Goal: Find contact information: Find contact information

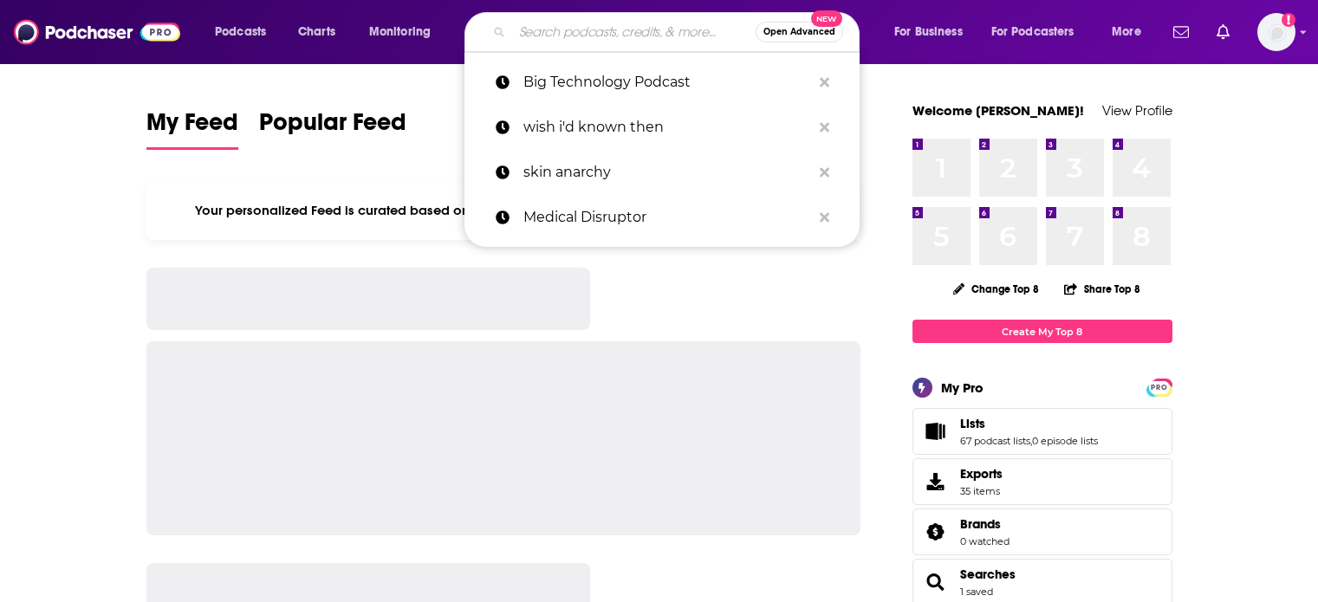
click at [599, 40] on input "Search podcasts, credits, & more..." at bounding box center [633, 32] width 243 height 28
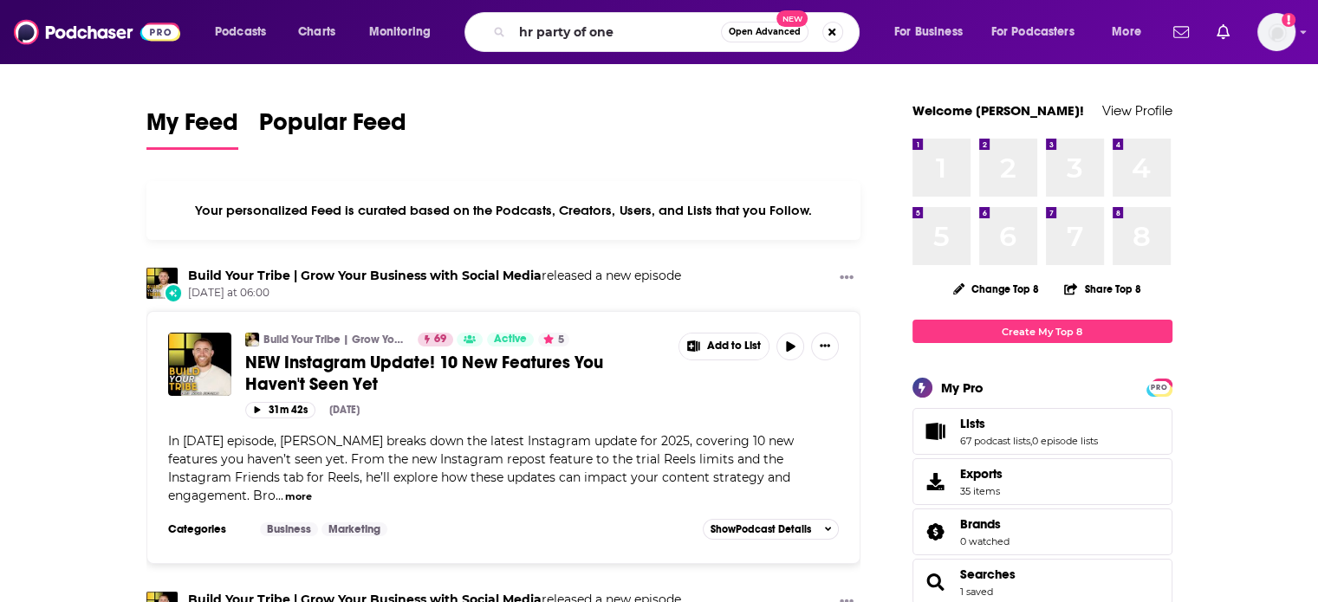
type input "hr party of one"
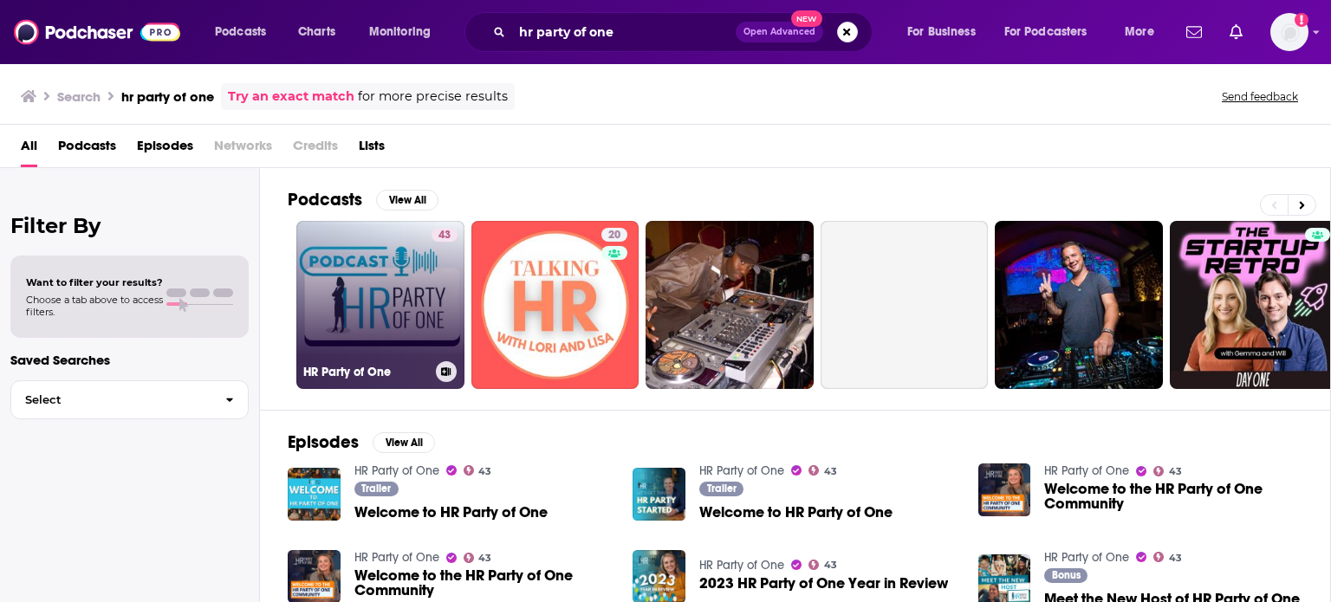
click at [383, 280] on link "43 HR Party of One" at bounding box center [380, 305] width 168 height 168
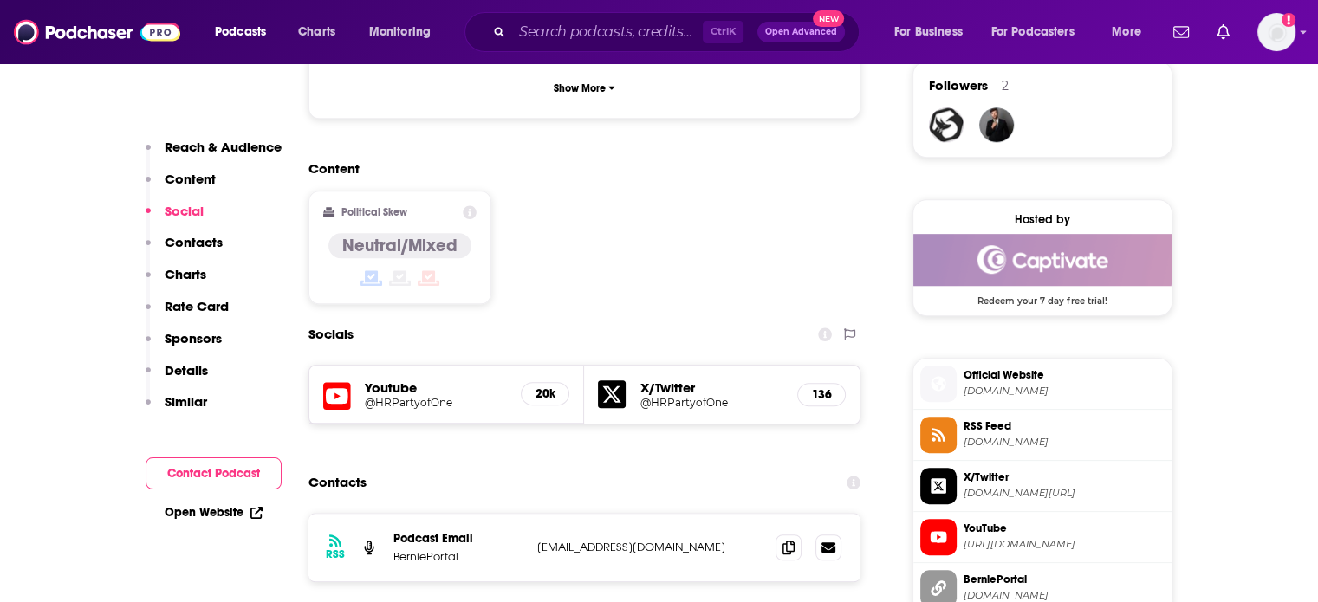
scroll to position [1386, 0]
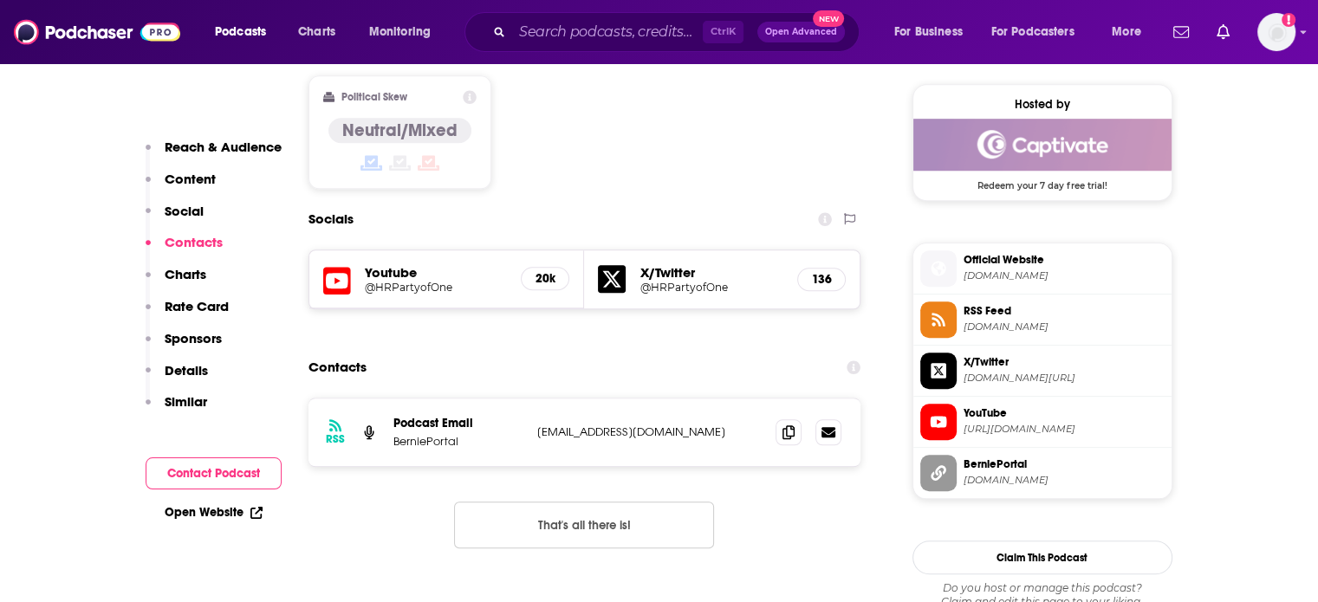
click at [551, 425] on p "[EMAIL_ADDRESS][DOMAIN_NAME]" at bounding box center [649, 432] width 225 height 15
drag, startPoint x: 551, startPoint y: 345, endPoint x: 668, endPoint y: 349, distance: 117.0
click at [668, 425] on p "[EMAIL_ADDRESS][DOMAIN_NAME]" at bounding box center [649, 432] width 225 height 15
copy div "[EMAIL_ADDRESS][DOMAIN_NAME] [EMAIL_ADDRESS][DOMAIN_NAME]"
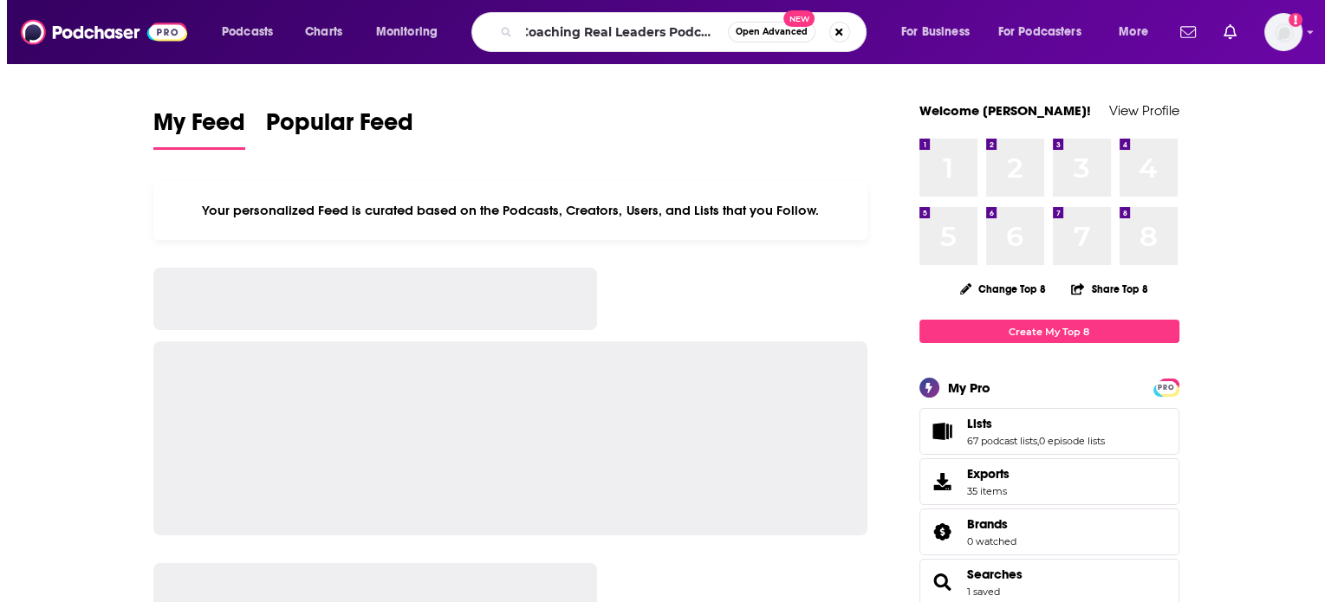
scroll to position [0, 6]
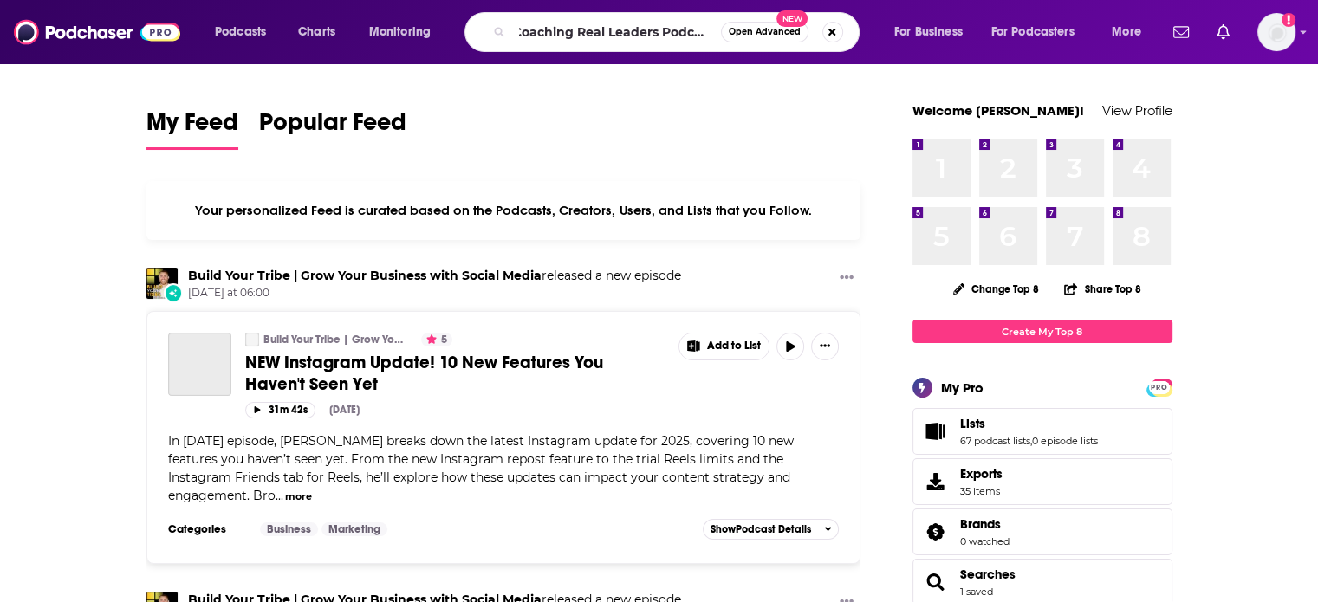
type input "Coaching Real Leaders Podcast"
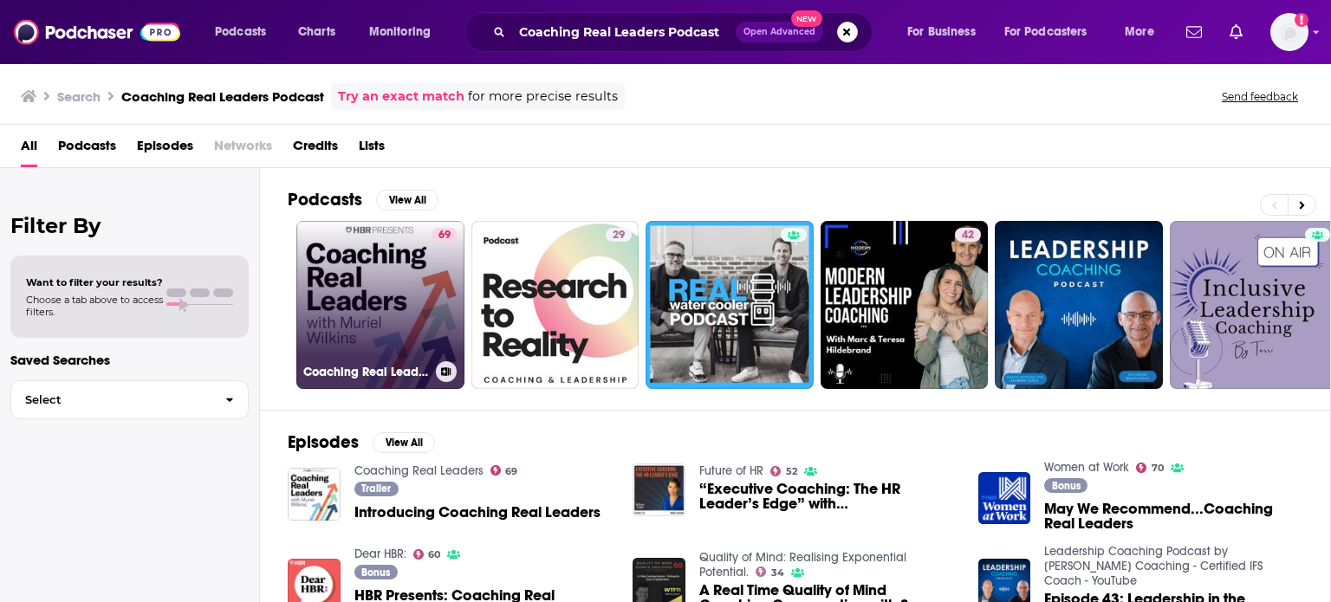
click at [374, 300] on link "69 Coaching Real Leaders" at bounding box center [380, 305] width 168 height 168
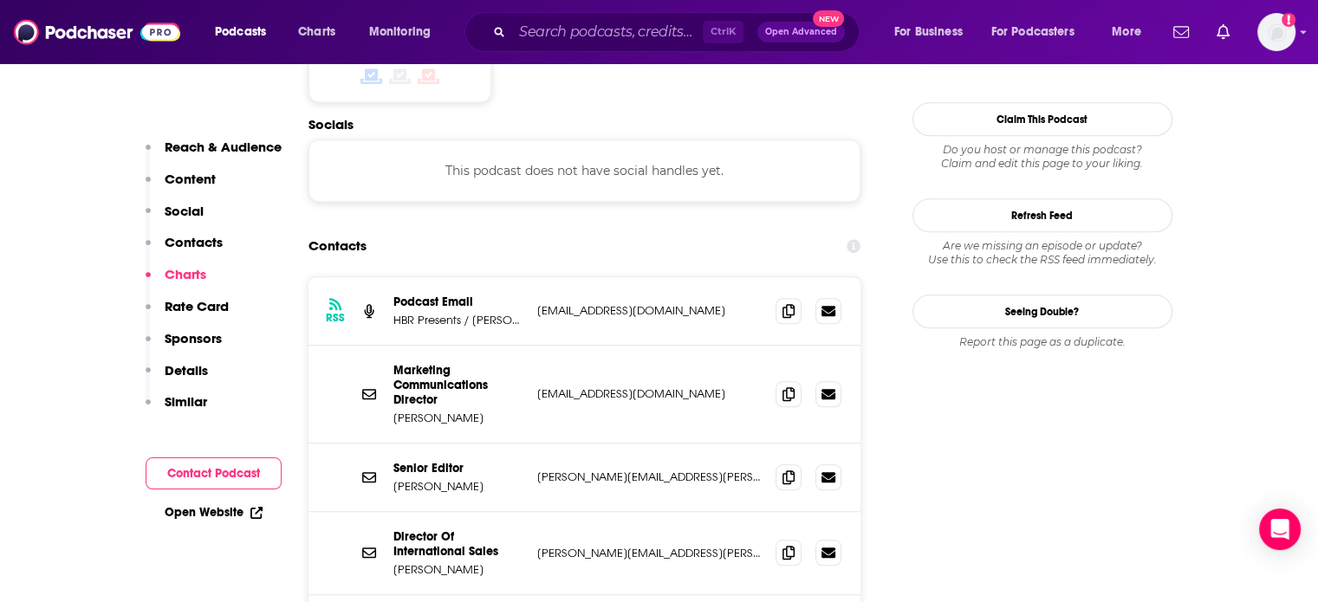
scroll to position [1473, 0]
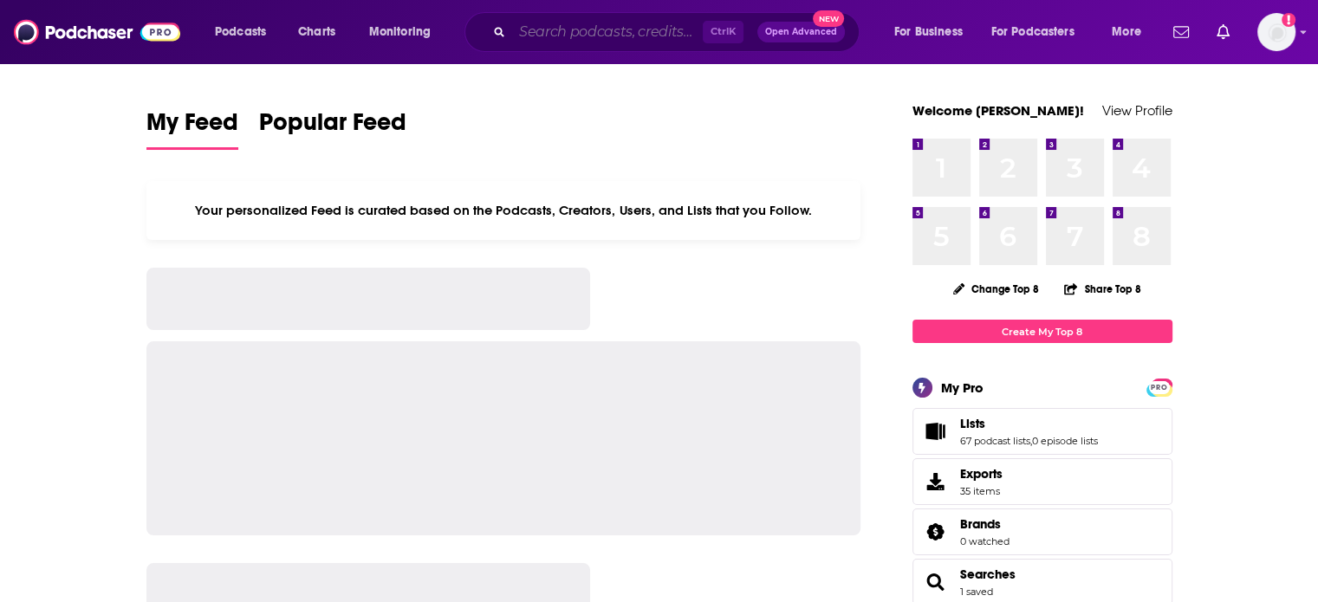
click at [556, 36] on input "Search podcasts, credits, & more..." at bounding box center [607, 32] width 191 height 28
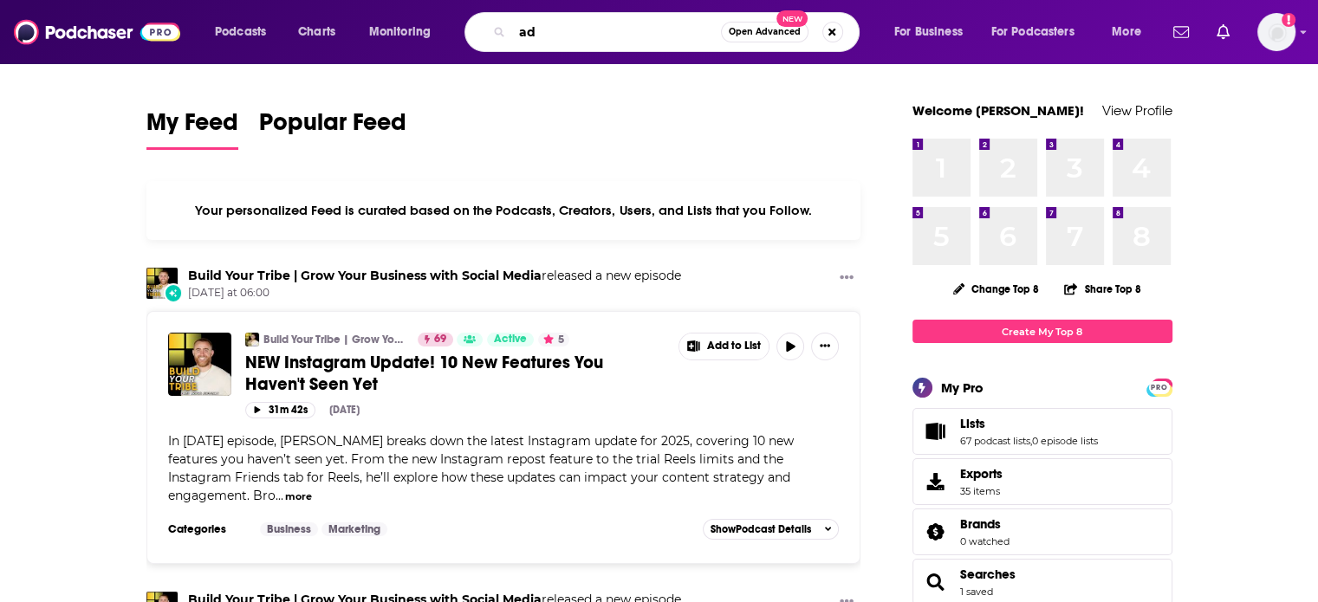
type input "a"
type input "coaching real leaders"
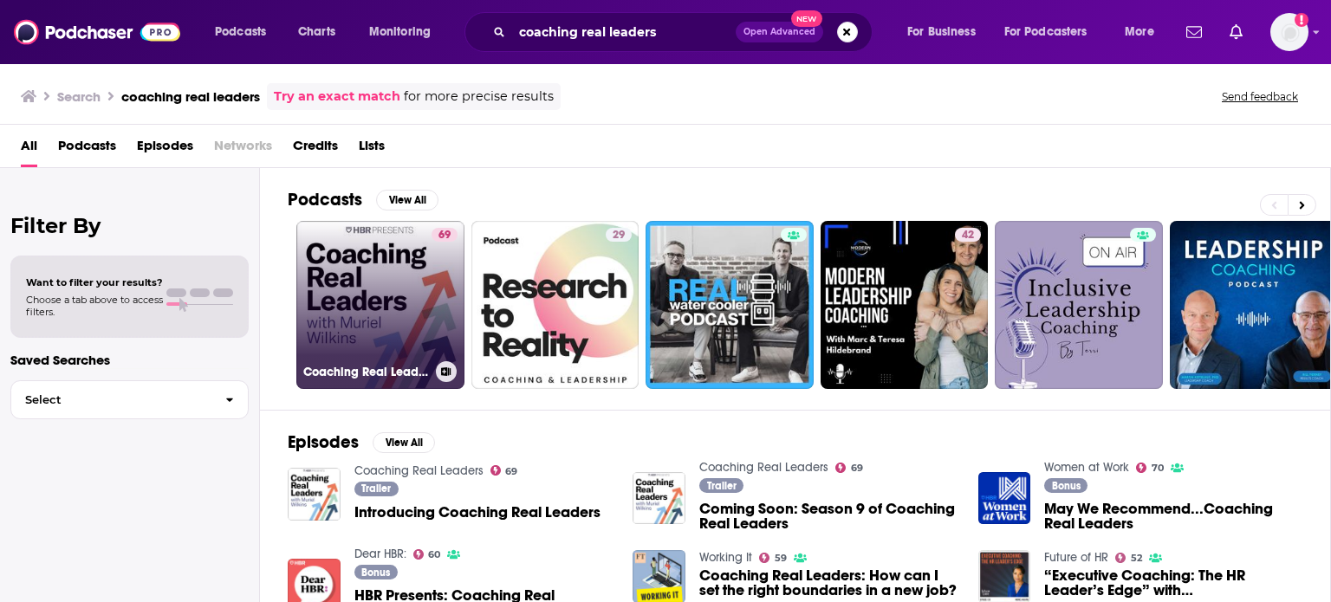
click at [340, 275] on link "69 Coaching Real Leaders" at bounding box center [380, 305] width 168 height 168
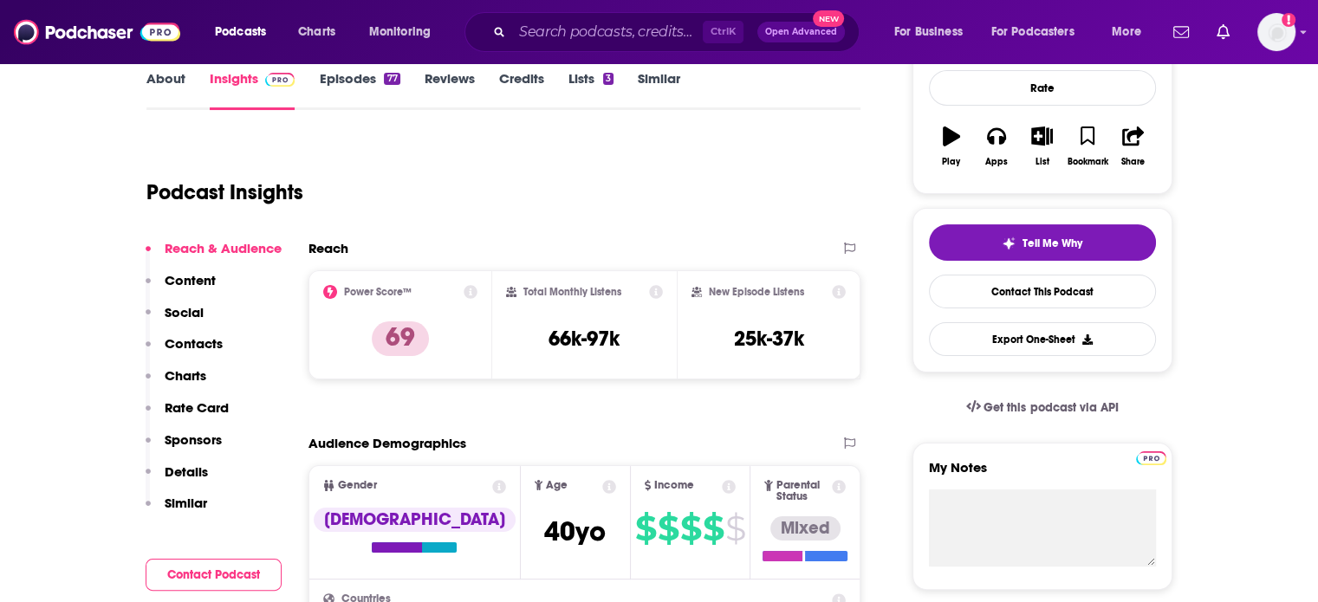
scroll to position [173, 0]
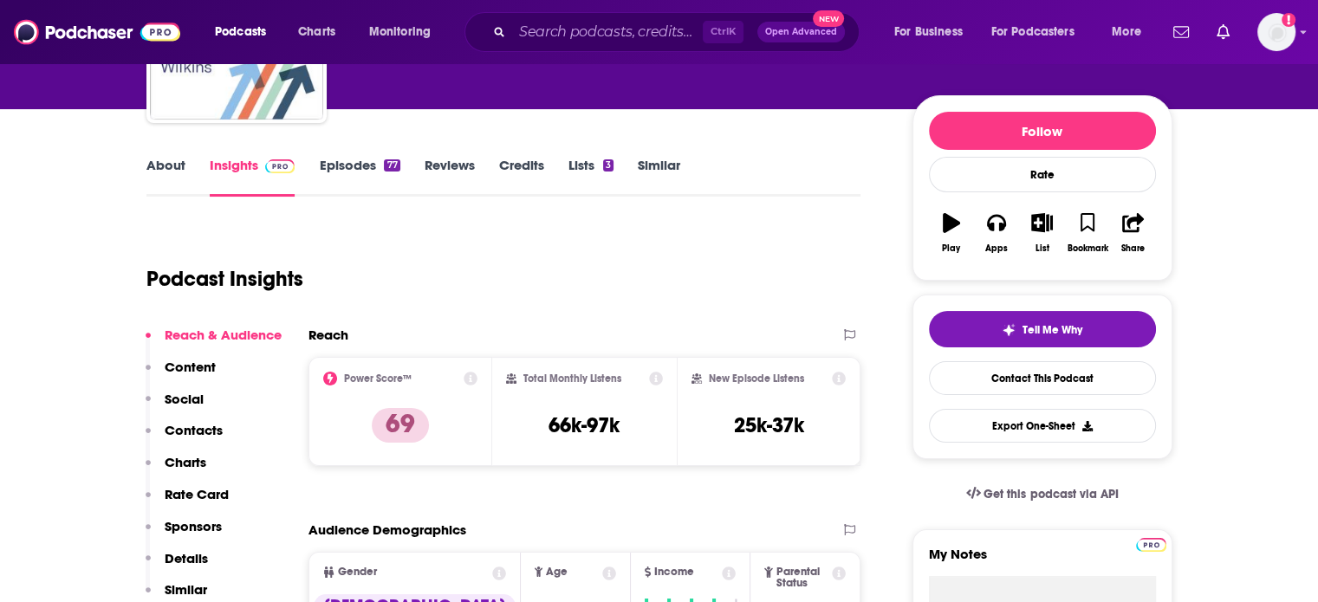
click at [347, 183] on link "Episodes 77" at bounding box center [359, 177] width 81 height 40
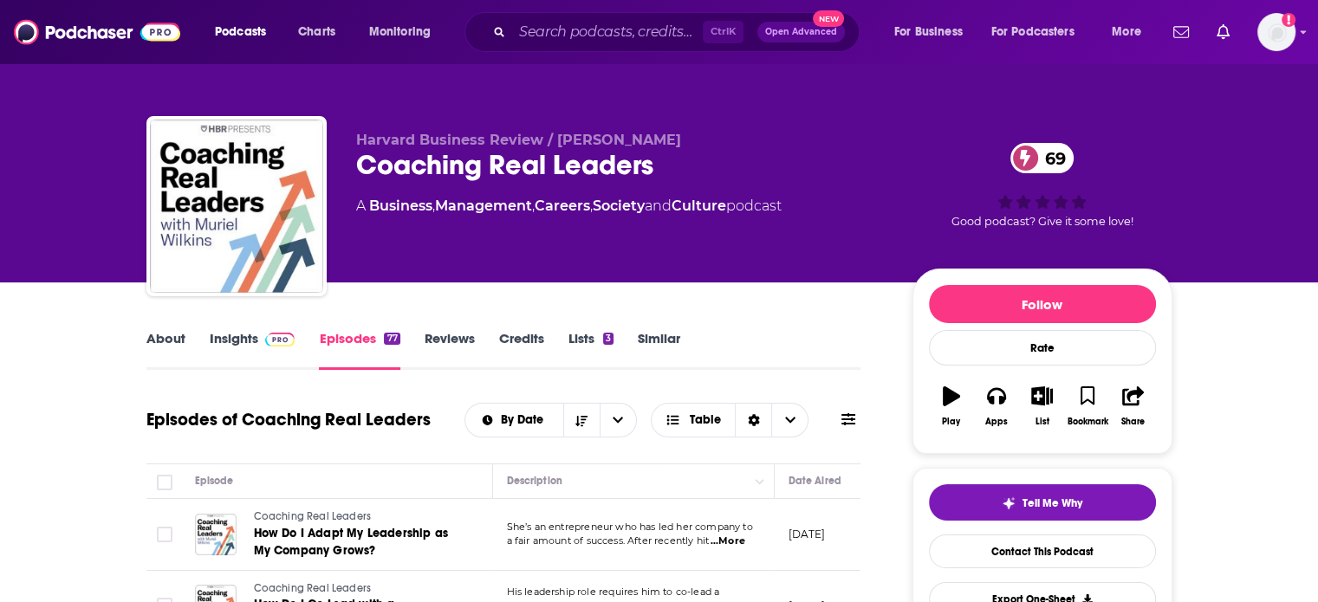
click at [173, 340] on link "About" at bounding box center [165, 350] width 39 height 40
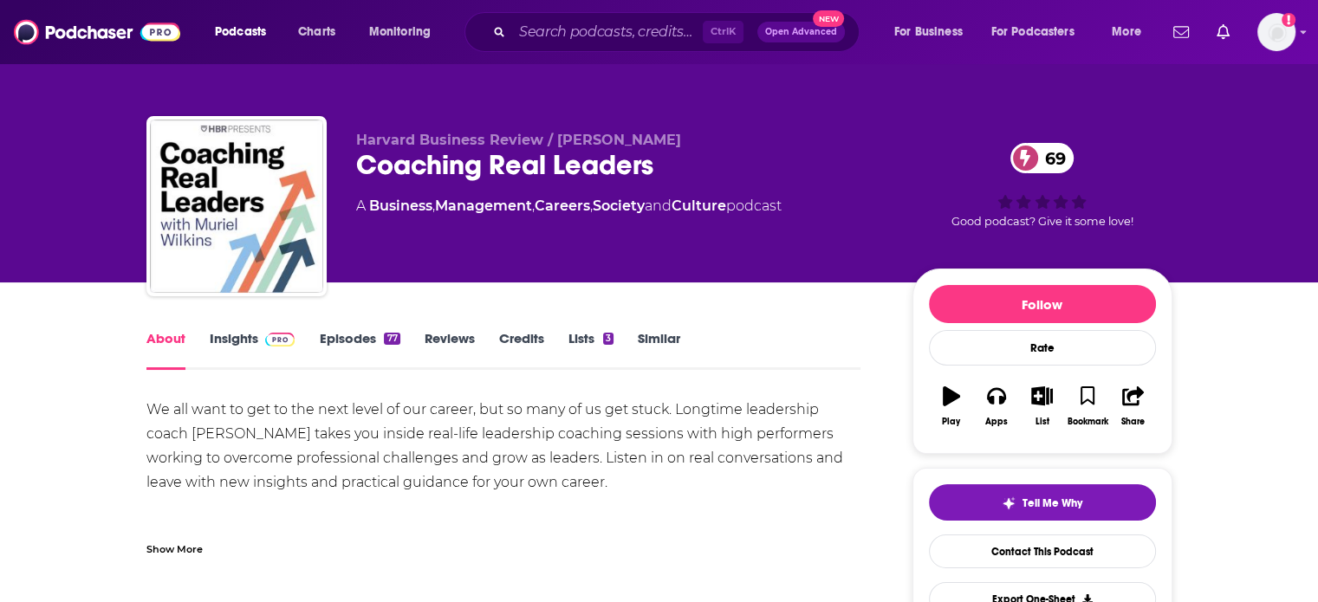
click at [171, 533] on div "Show More" at bounding box center [503, 542] width 715 height 29
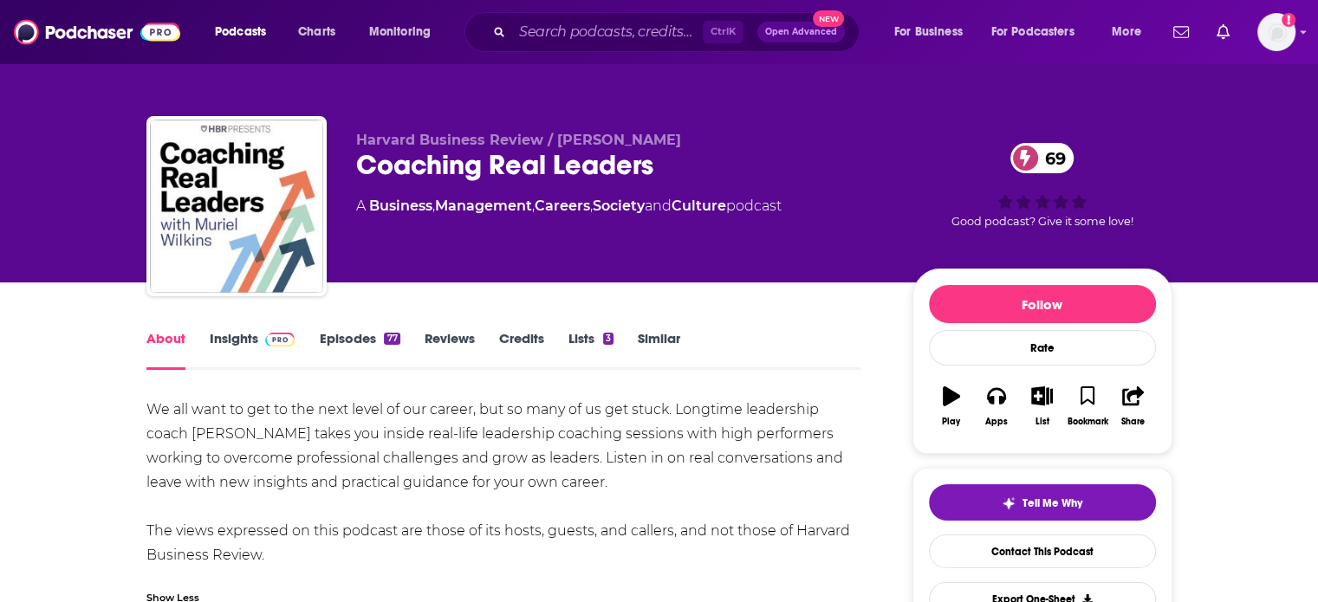
click at [279, 345] on img at bounding box center [280, 340] width 30 height 14
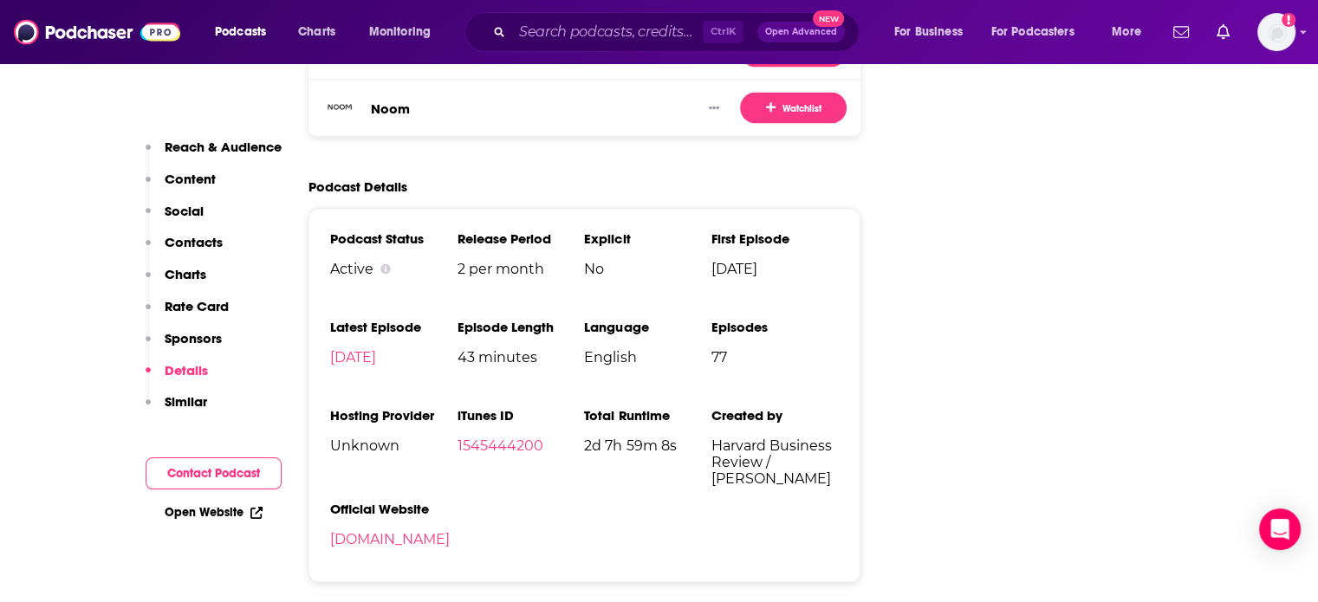
scroll to position [3206, 0]
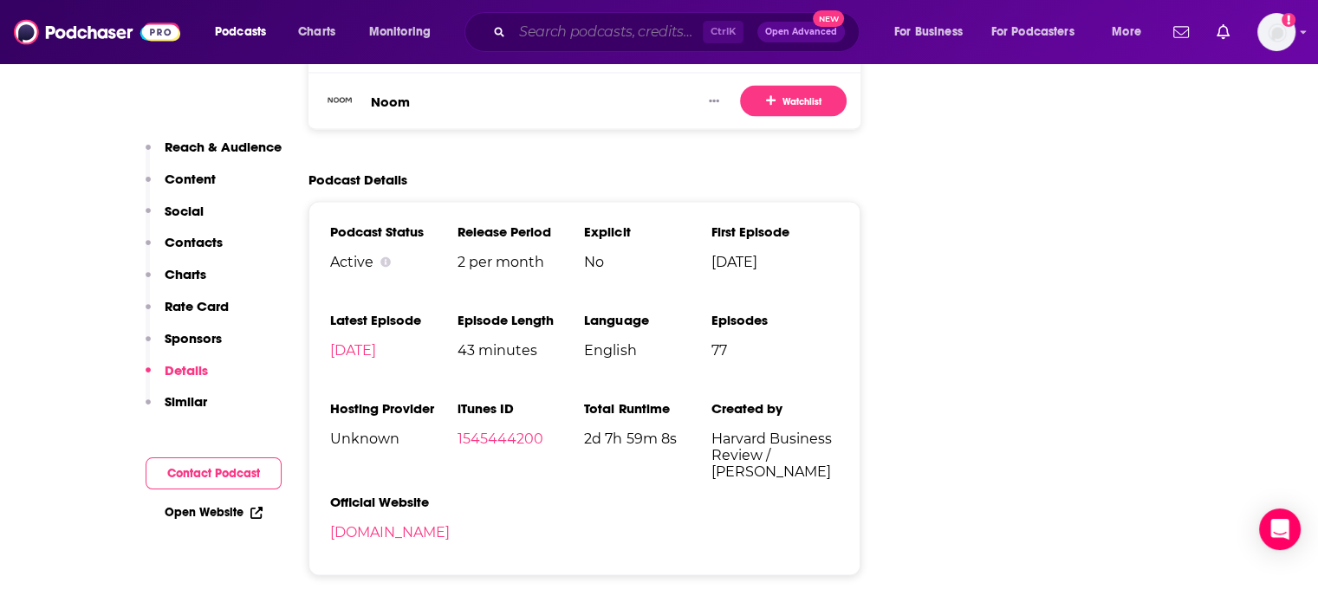
click at [574, 29] on input "Search podcasts, credits, & more..." at bounding box center [607, 32] width 191 height 28
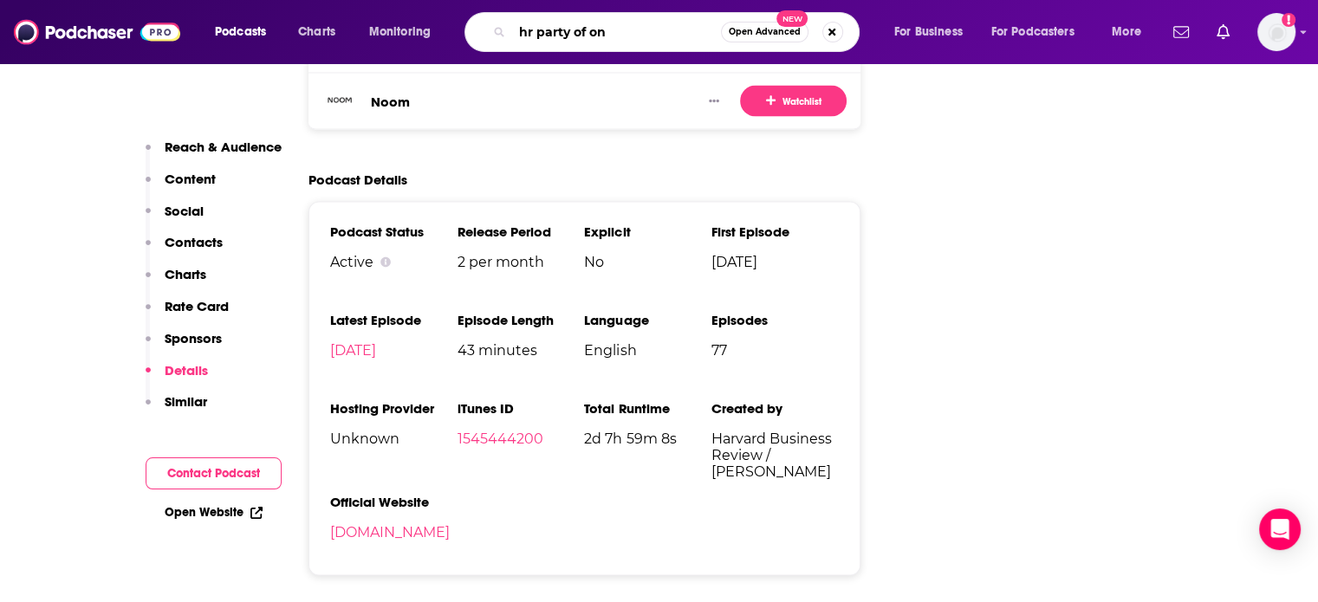
type input "hr party of one"
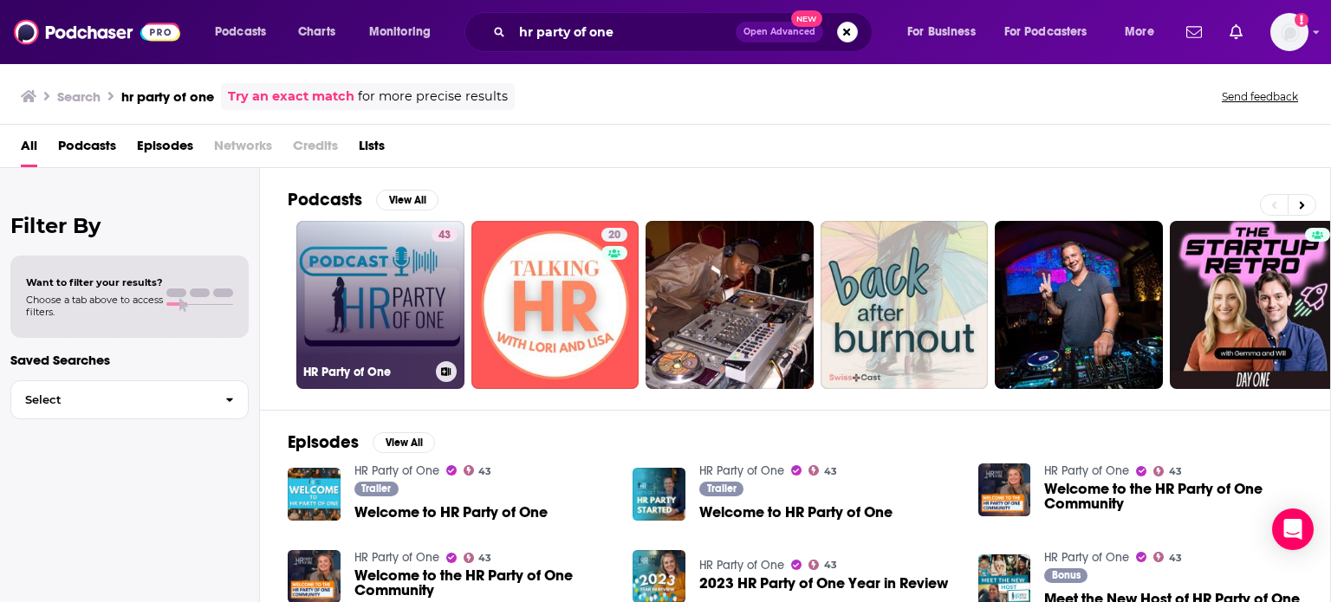
click at [383, 332] on link "43 HR Party of One" at bounding box center [380, 305] width 168 height 168
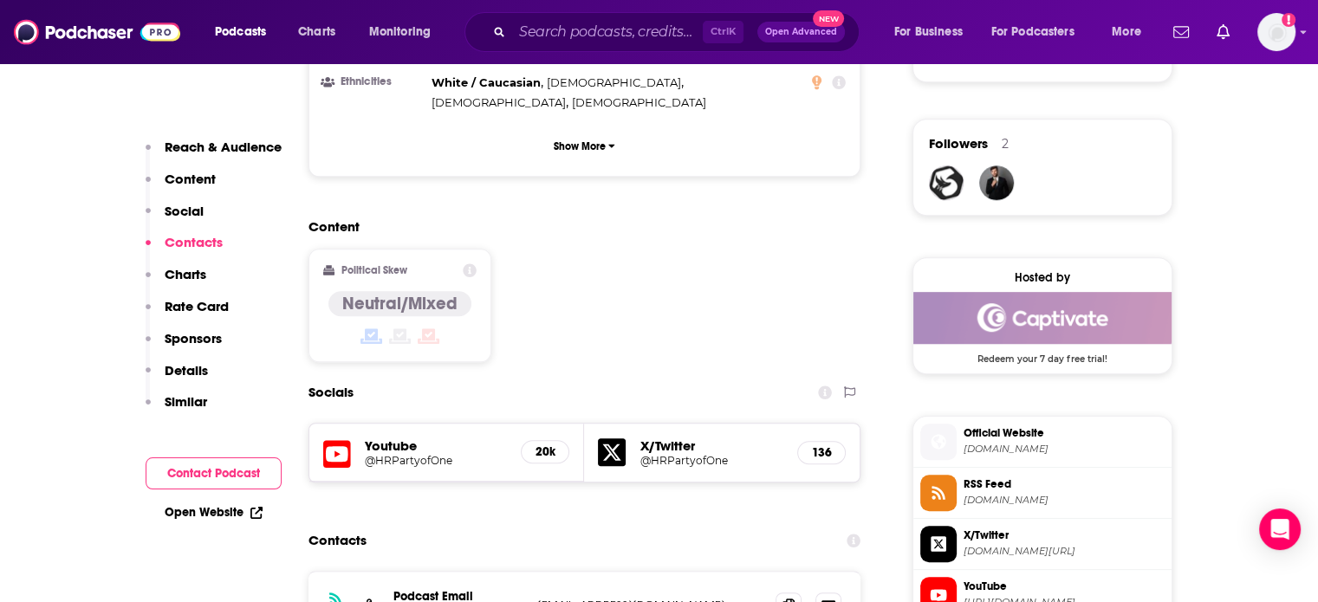
scroll to position [1473, 0]
